Goal: Register for event/course

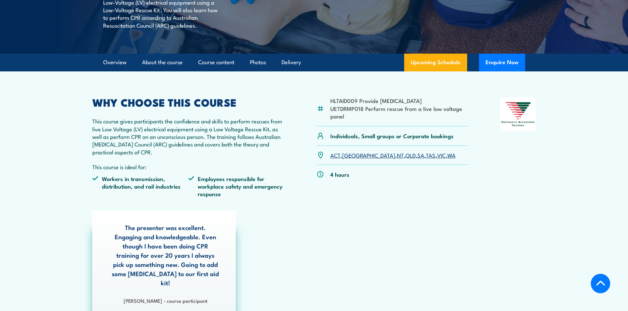
scroll to position [165, 0]
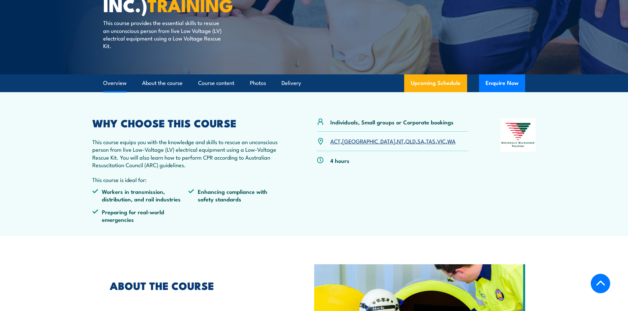
scroll to position [165, 0]
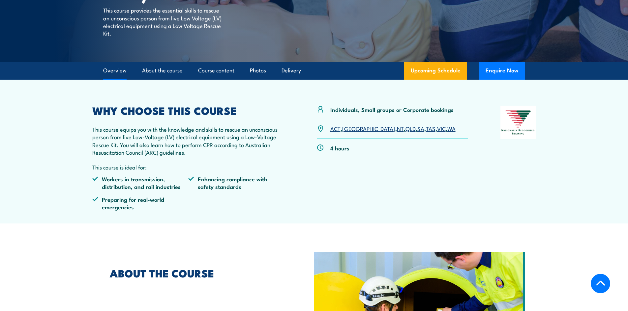
click at [350, 128] on link "[GEOGRAPHIC_DATA]" at bounding box center [368, 129] width 53 height 8
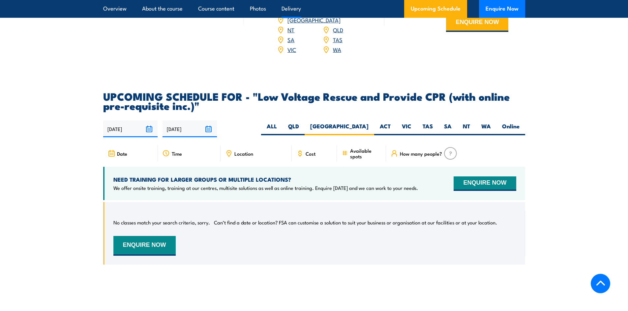
scroll to position [831, 0]
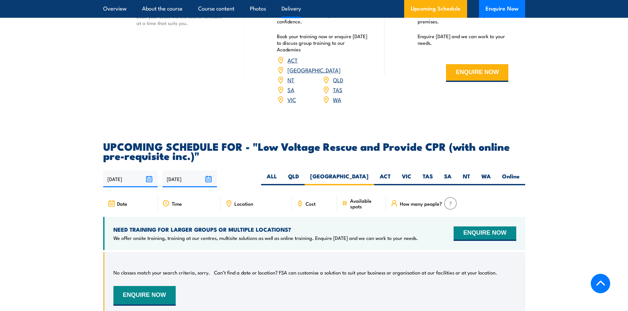
click at [311, 201] on span "Cost" at bounding box center [311, 204] width 10 height 6
drag, startPoint x: 313, startPoint y: 196, endPoint x: 302, endPoint y: 201, distance: 12.7
click at [313, 201] on span "Cost" at bounding box center [311, 204] width 10 height 6
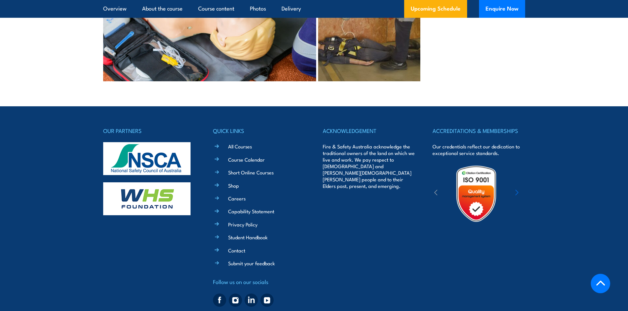
scroll to position [1556, 0]
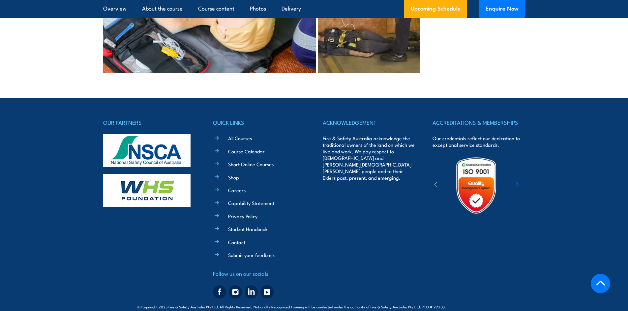
click at [436, 181] on icon "button" at bounding box center [435, 184] width 3 height 7
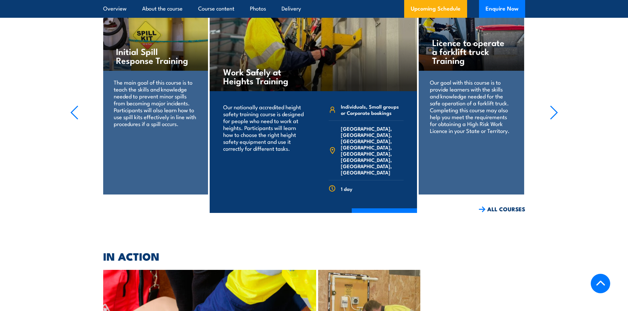
scroll to position [1127, 0]
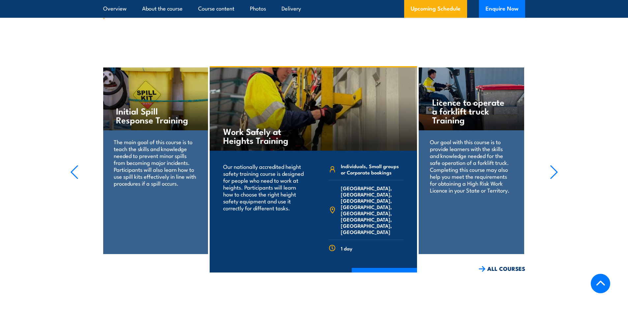
click at [555, 166] on icon "button" at bounding box center [554, 172] width 8 height 15
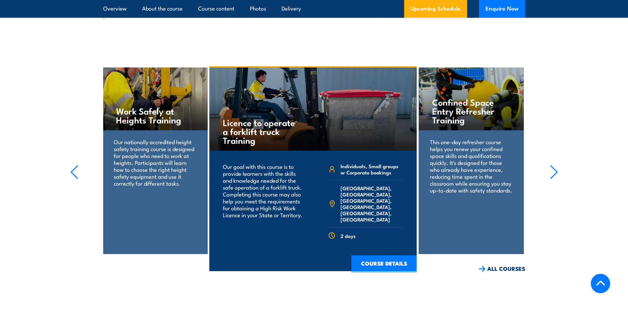
click at [555, 166] on icon "button" at bounding box center [554, 172] width 8 height 15
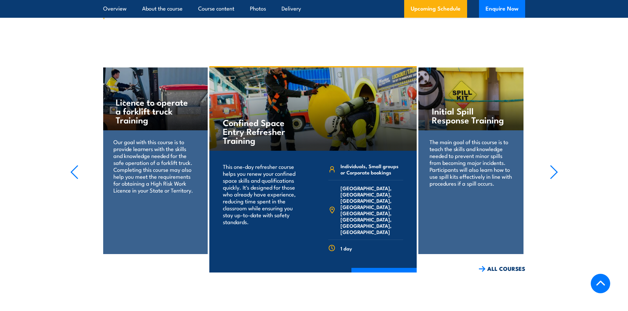
click at [555, 166] on icon "button" at bounding box center [554, 172] width 8 height 15
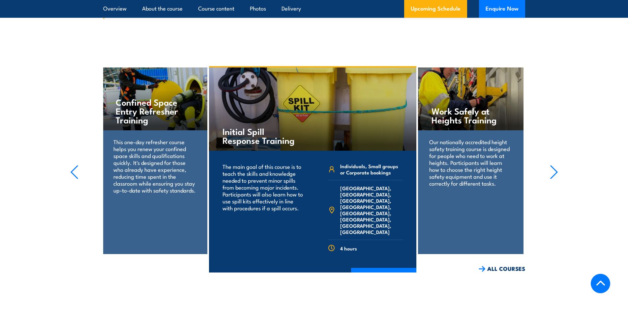
click at [555, 166] on icon "button" at bounding box center [554, 172] width 8 height 15
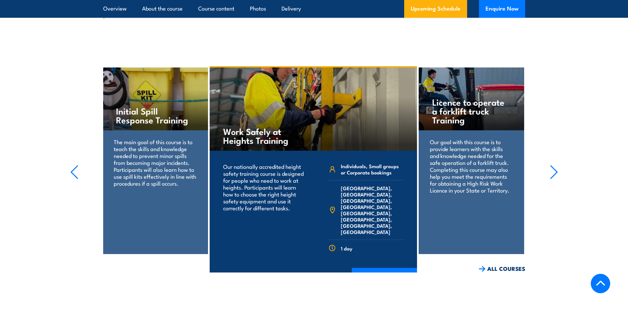
click at [555, 166] on icon "button" at bounding box center [554, 172] width 8 height 15
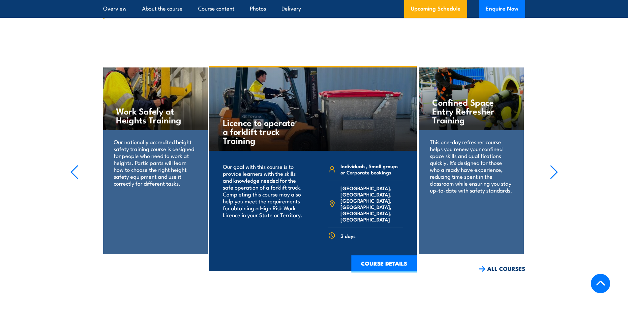
click at [555, 166] on icon "button" at bounding box center [554, 172] width 8 height 15
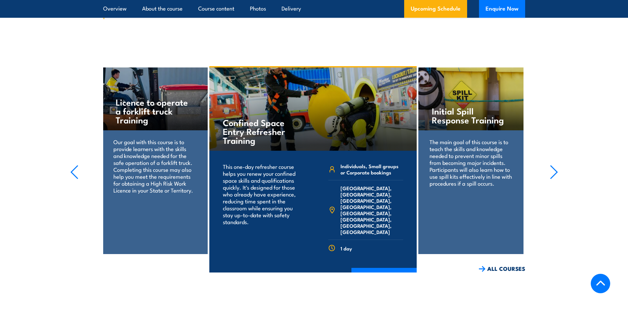
click at [555, 166] on icon "button" at bounding box center [554, 172] width 8 height 15
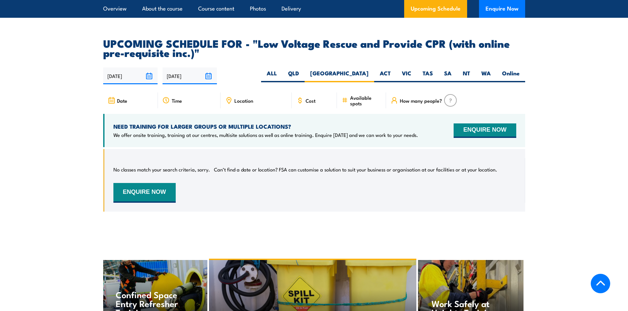
scroll to position [896, 0]
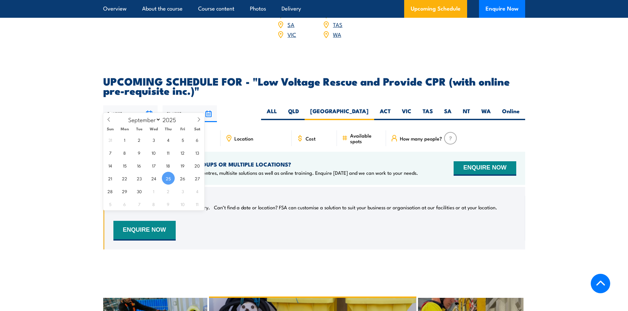
click at [114, 106] on input "[DATE]" at bounding box center [130, 113] width 54 height 17
click at [167, 179] on span "25" at bounding box center [168, 178] width 13 height 13
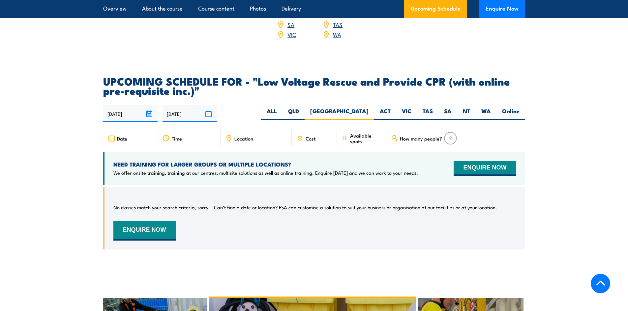
click at [130, 131] on div "Date" at bounding box center [130, 139] width 55 height 16
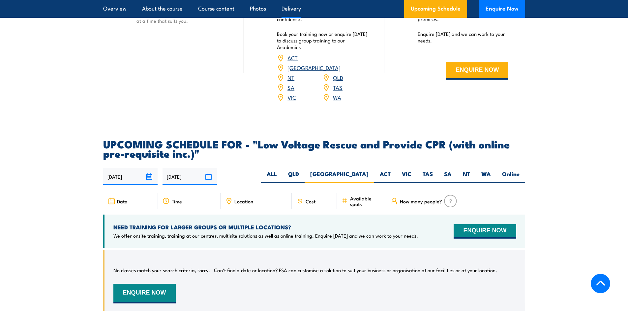
scroll to position [831, 0]
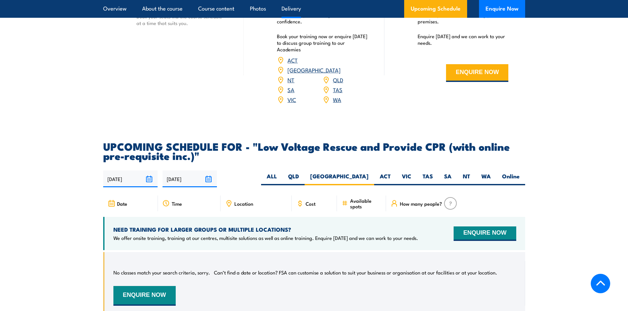
click at [188, 171] on input "[DATE]" at bounding box center [189, 179] width 54 height 17
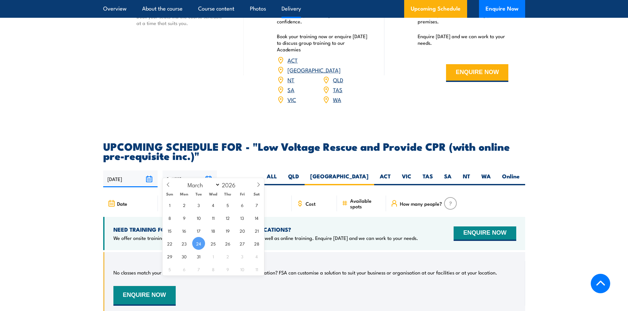
click at [182, 171] on input "[DATE]" at bounding box center [189, 179] width 54 height 17
click at [199, 243] on span "24" at bounding box center [198, 243] width 13 height 13
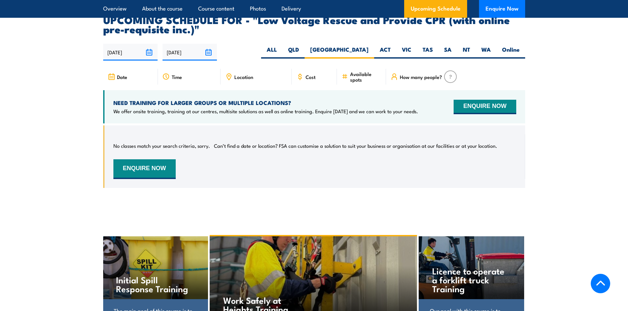
scroll to position [963, 0]
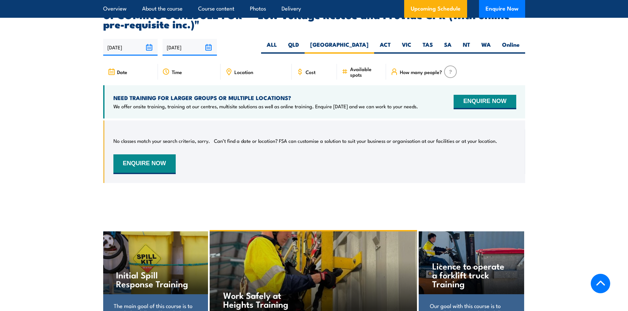
click at [347, 68] on div "Available spots" at bounding box center [361, 72] width 49 height 16
click at [347, 68] on icon at bounding box center [344, 71] width 7 height 7
drag, startPoint x: 348, startPoint y: 62, endPoint x: 305, endPoint y: 67, distance: 43.8
click at [328, 67] on div "Date Time Location Cost" at bounding box center [314, 74] width 422 height 21
drag, startPoint x: 277, startPoint y: 67, endPoint x: 237, endPoint y: 68, distance: 39.2
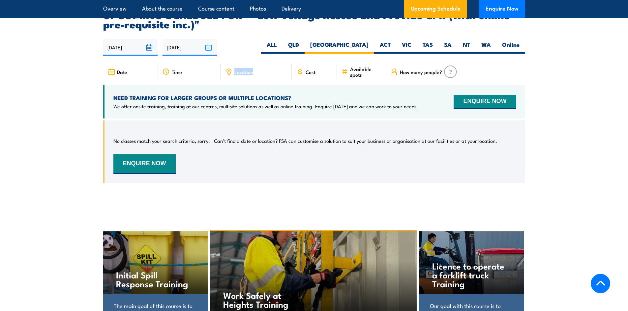
click at [260, 67] on div "Location" at bounding box center [255, 72] width 71 height 16
drag, startPoint x: 222, startPoint y: 69, endPoint x: 211, endPoint y: 71, distance: 10.7
click at [215, 71] on div "Date Time Location Cost" at bounding box center [314, 74] width 422 height 21
click at [201, 71] on div "Date Time Location Cost" at bounding box center [314, 74] width 422 height 21
click at [159, 64] on div "Time" at bounding box center [189, 72] width 63 height 16
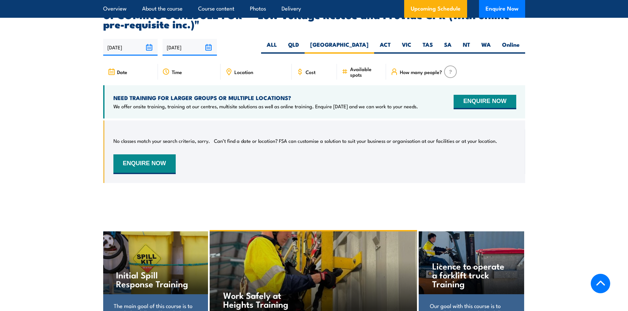
click at [124, 69] on span "Date" at bounding box center [122, 72] width 10 height 6
